Goal: Information Seeking & Learning: Find specific fact

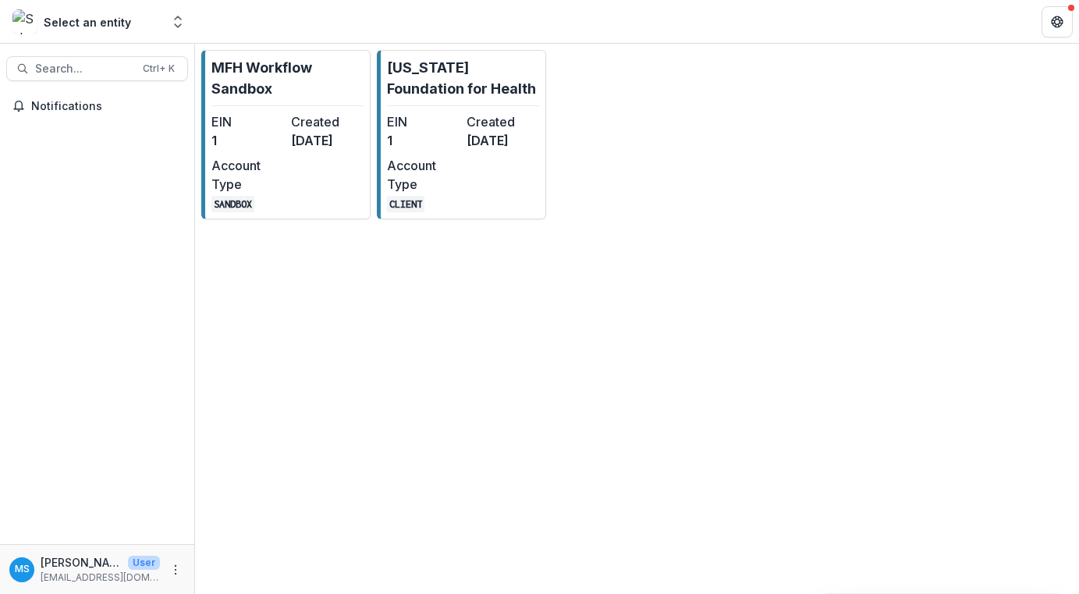
click at [433, 125] on dt "EIN" at bounding box center [423, 121] width 73 height 19
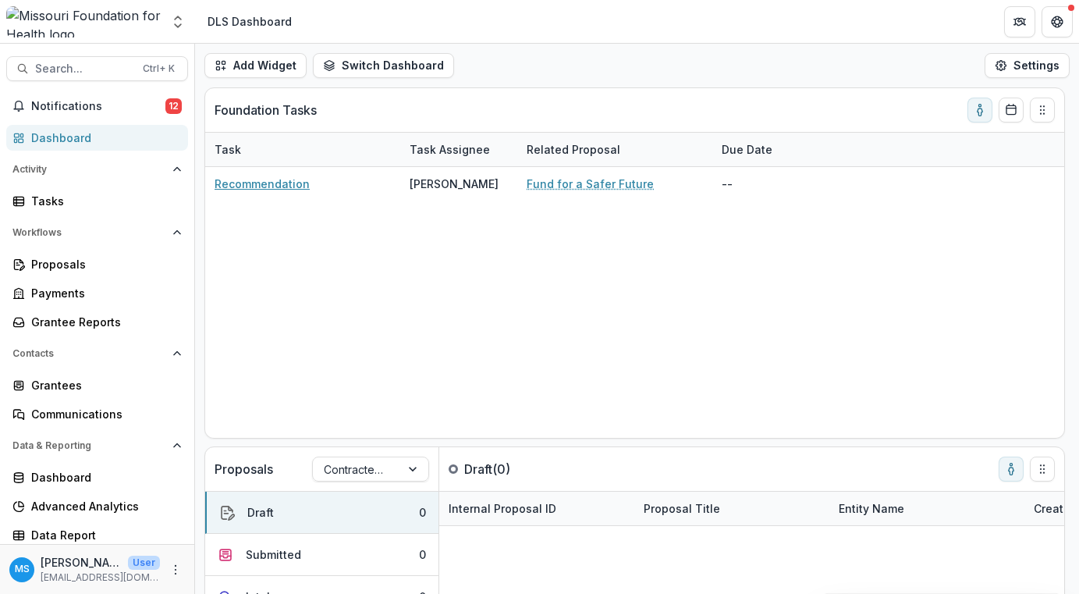
click at [257, 186] on link "Recommendation" at bounding box center [262, 184] width 95 height 16
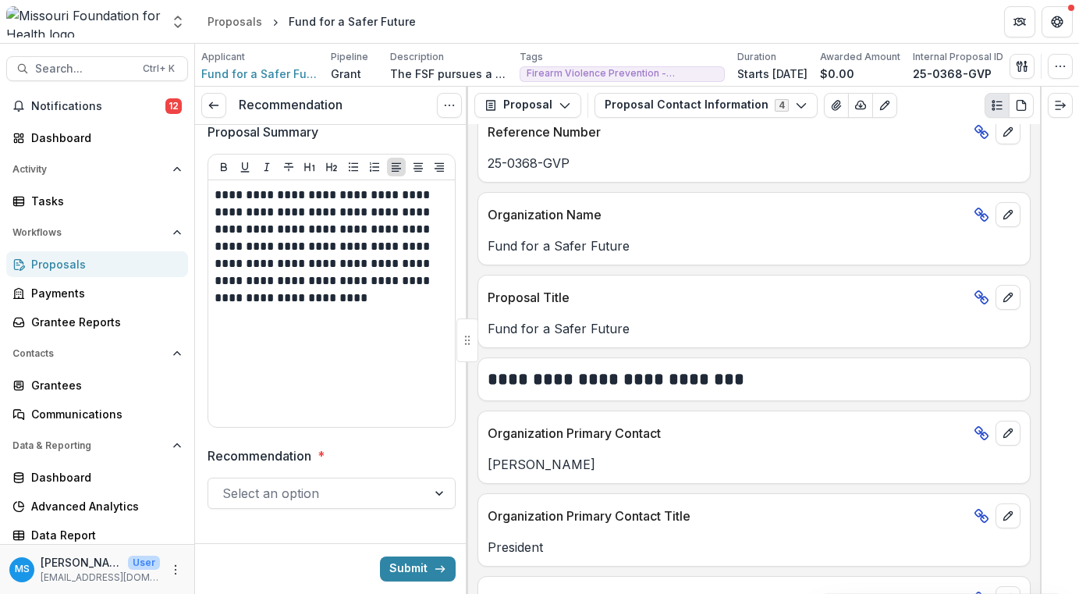
scroll to position [255, 0]
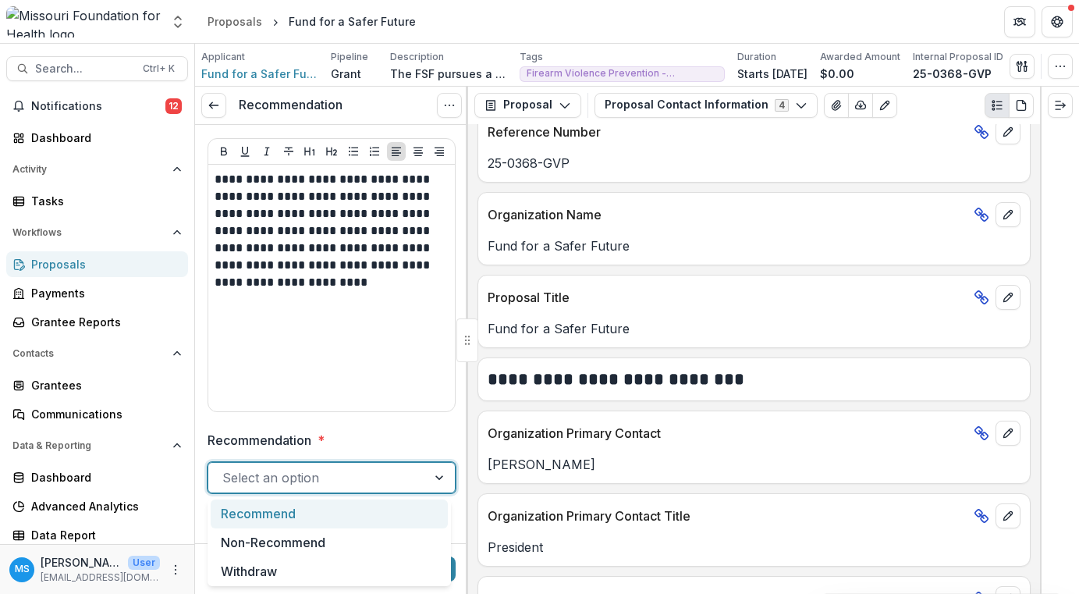
click at [410, 486] on div "Select an option" at bounding box center [317, 477] width 219 height 25
click at [423, 431] on label "Recommendation *" at bounding box center [327, 440] width 239 height 19
click at [226, 468] on input "Recommendation *" at bounding box center [224, 477] width 4 height 19
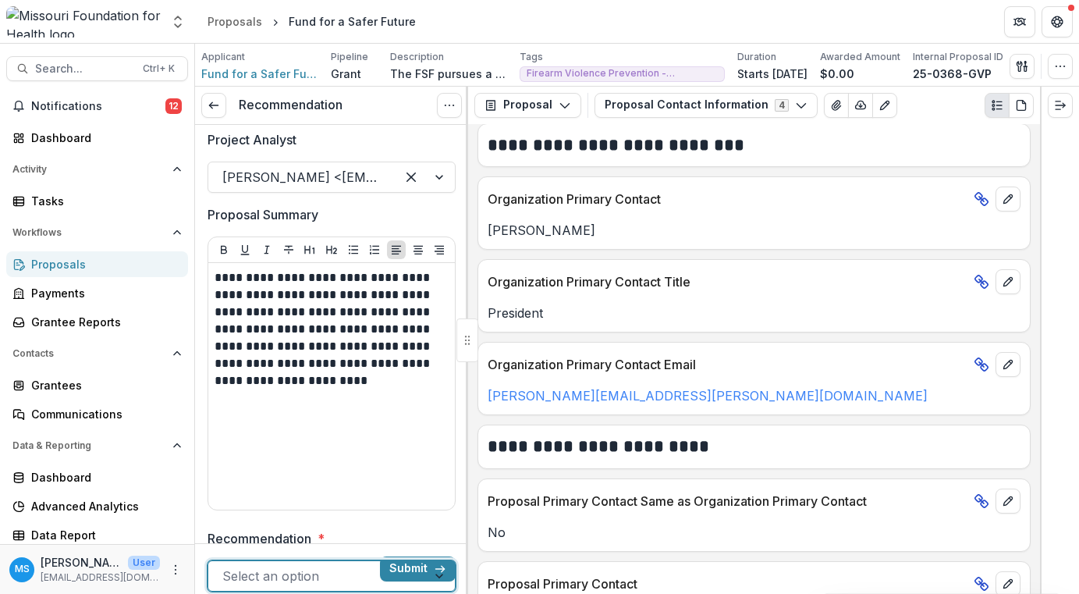
scroll to position [21, 0]
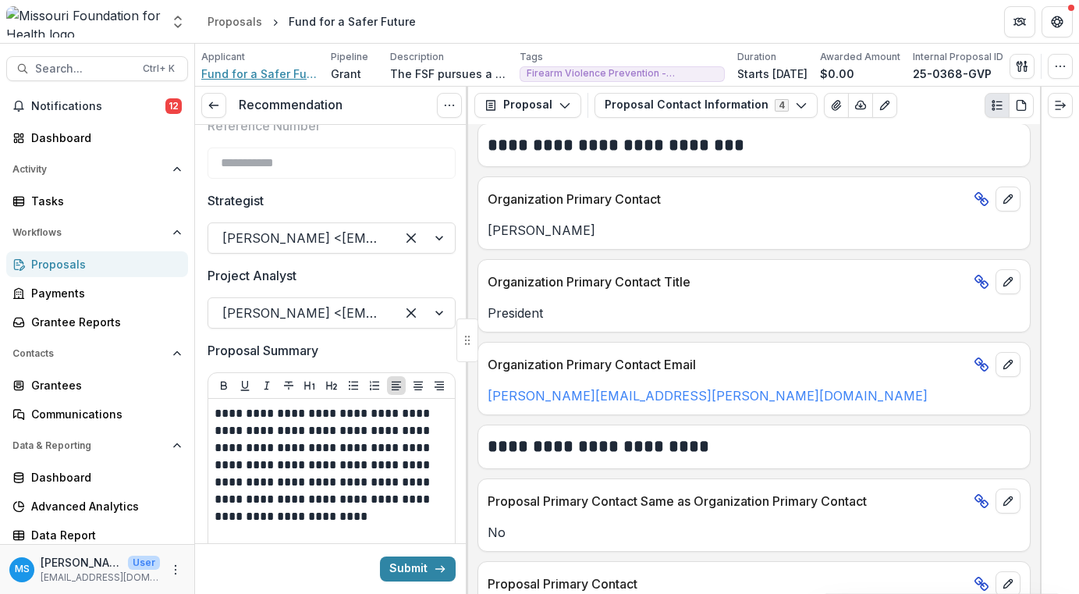
click at [267, 75] on span "Fund for a Safer Future" at bounding box center [259, 74] width 117 height 16
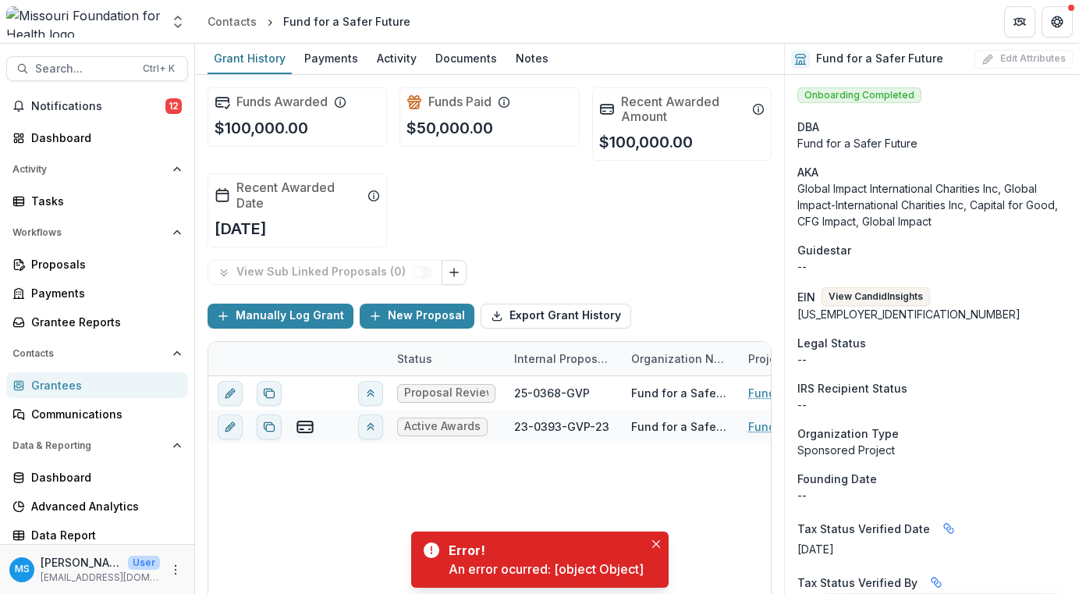
click at [655, 544] on icon "Close" at bounding box center [656, 544] width 8 height 8
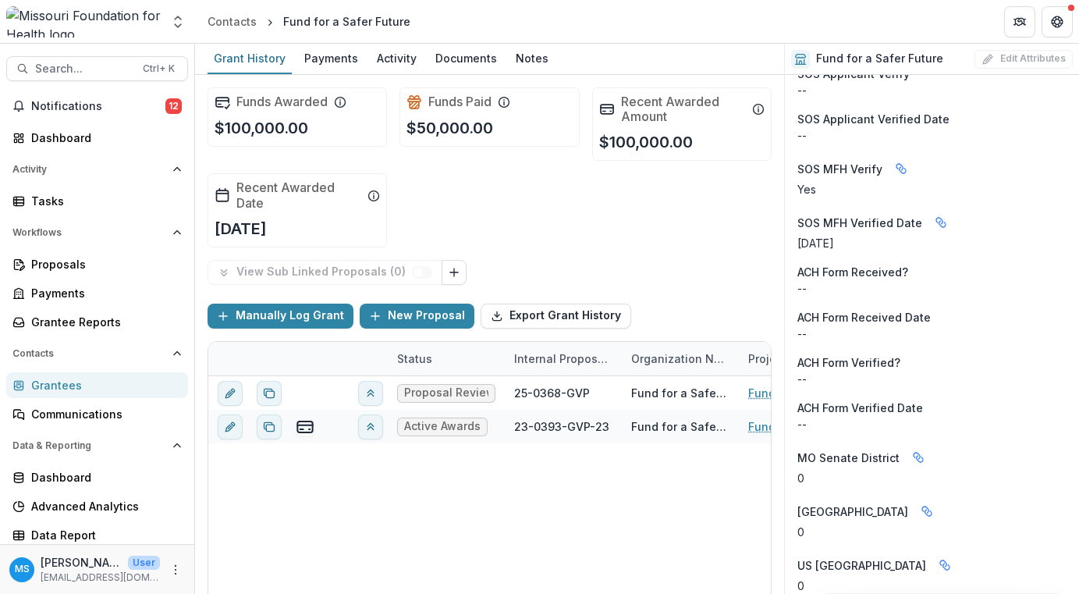
scroll to position [2185, 0]
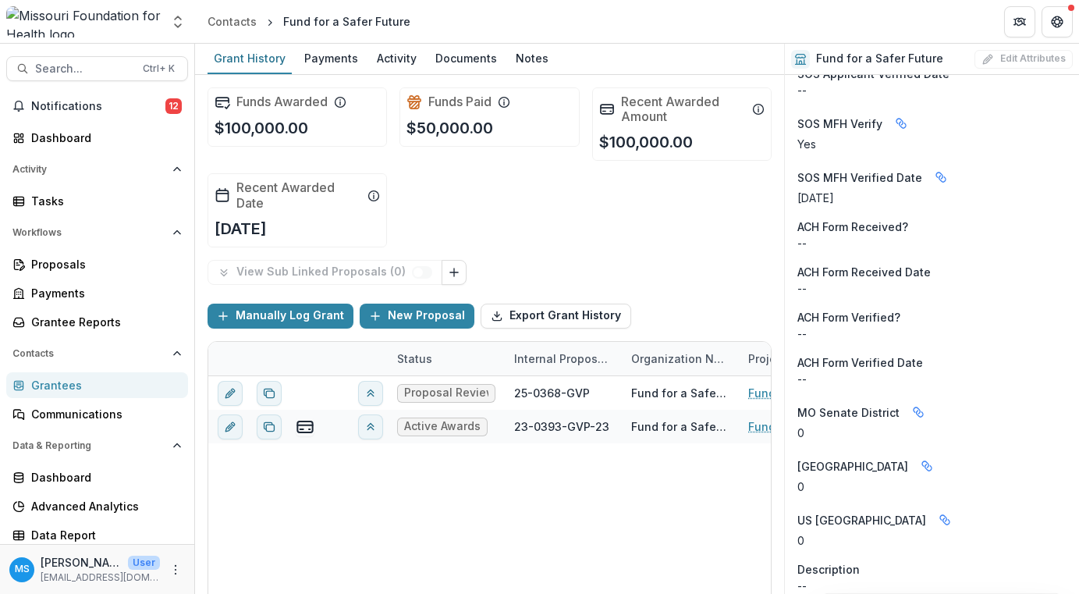
click at [391, 58] on div "Activity" at bounding box center [397, 58] width 52 height 23
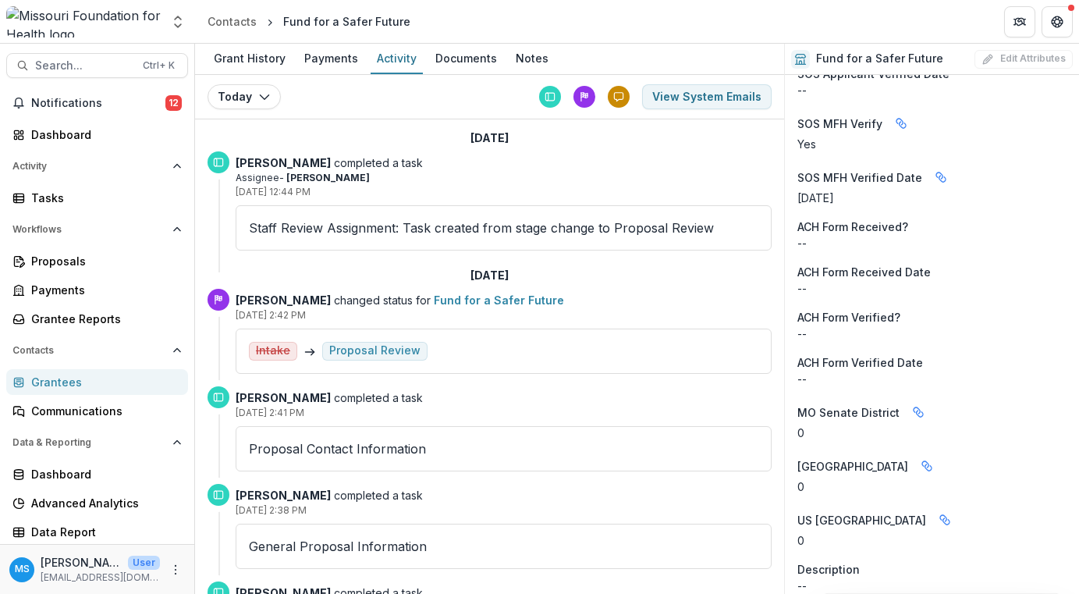
scroll to position [4, 0]
click at [85, 473] on div "Dashboard" at bounding box center [103, 473] width 144 height 16
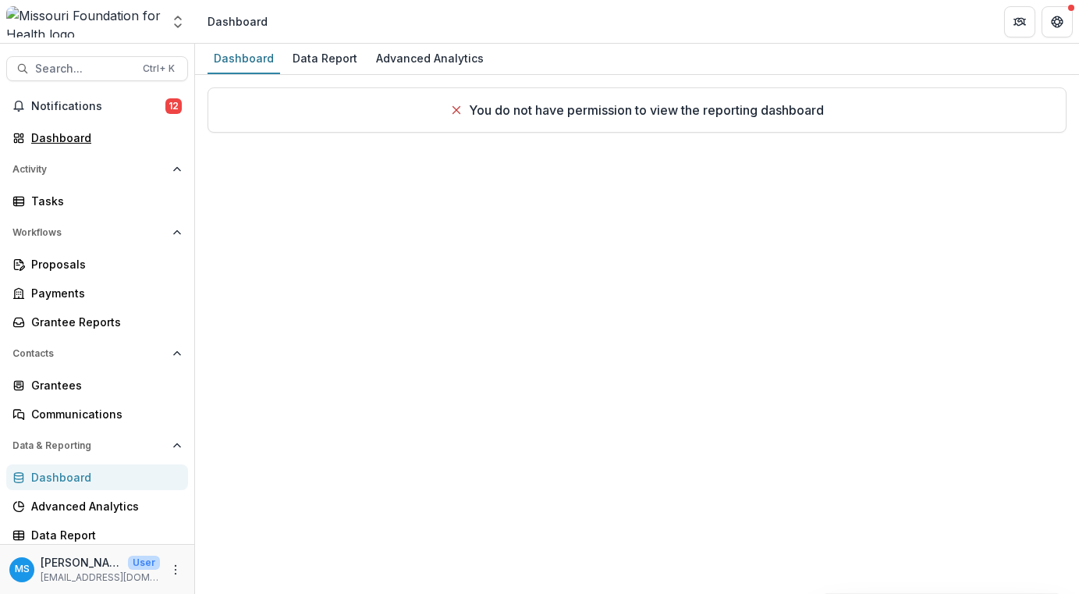
click at [73, 144] on div "Dashboard" at bounding box center [103, 138] width 144 height 16
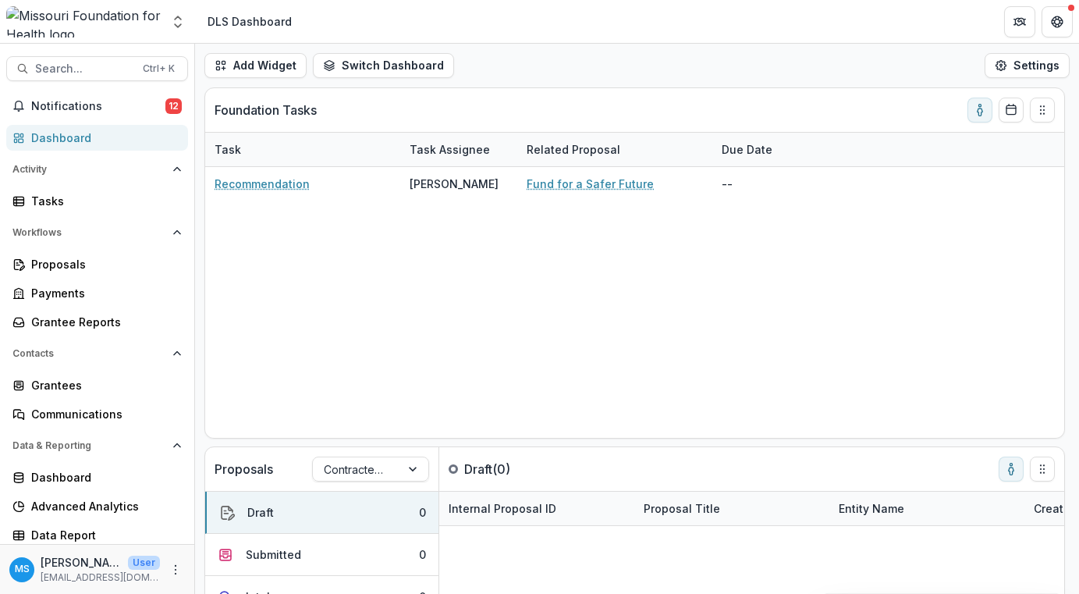
click at [96, 65] on span "Search..." at bounding box center [84, 68] width 98 height 13
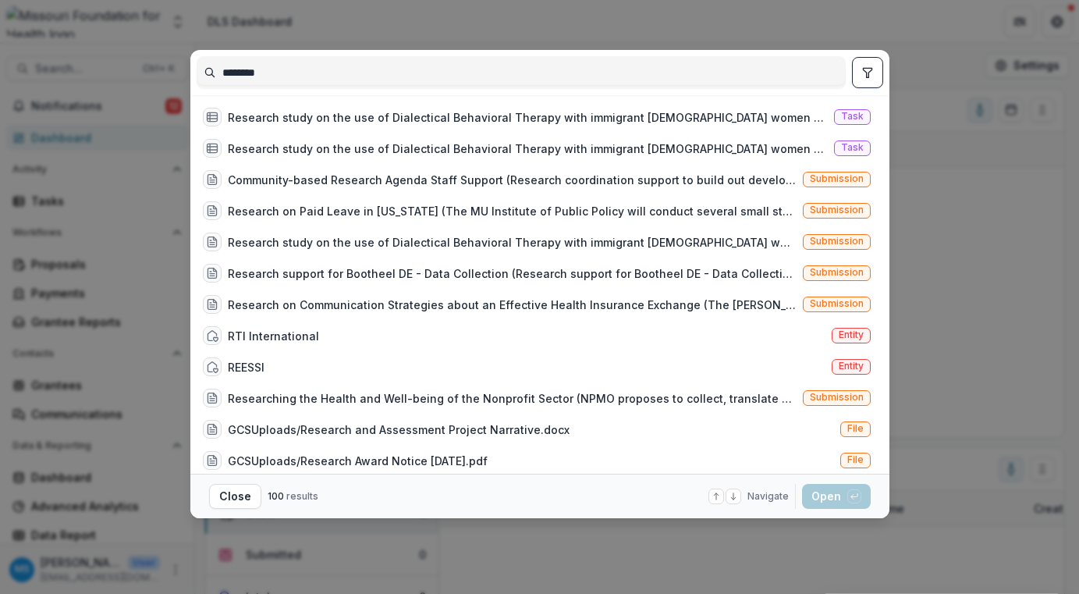
type input "********"
